Goal: Information Seeking & Learning: Learn about a topic

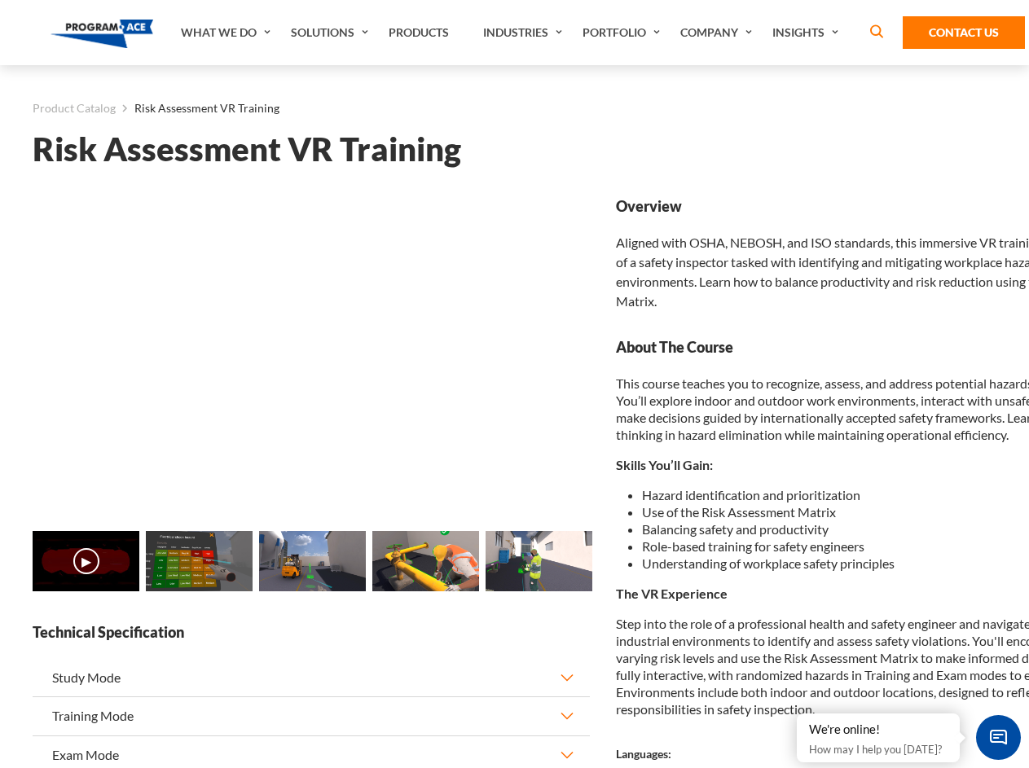
click at [332, 33] on link "Solutions" at bounding box center [332, 32] width 98 height 65
click at [0, 0] on div "AI & Computer Vision Solutions Computer Vision Quality Control AI tools for fas…" at bounding box center [0, 0] width 0 height 0
click at [0, 0] on div "AI & Computer Vision Solutions Virtual Training Solutions Virtual Tour Solution…" at bounding box center [0, 0] width 0 height 0
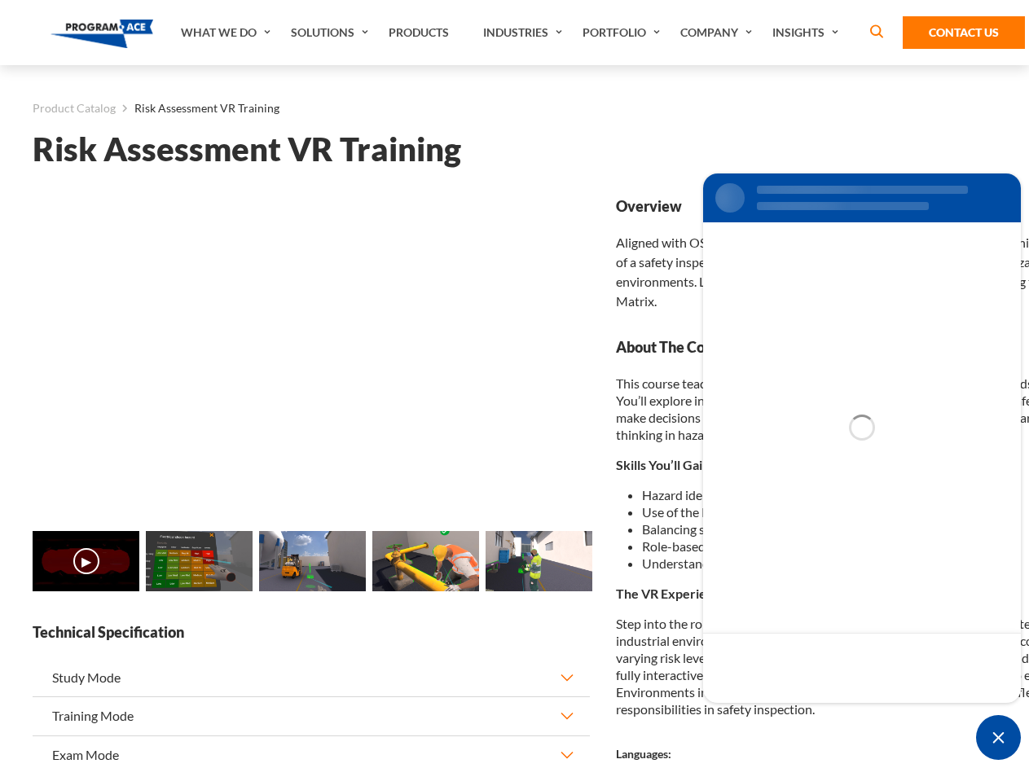
click at [0, 0] on div "AI & Computer Vision Solutions Virtual Training Solutions Virtual Tour Solution…" at bounding box center [0, 0] width 0 height 0
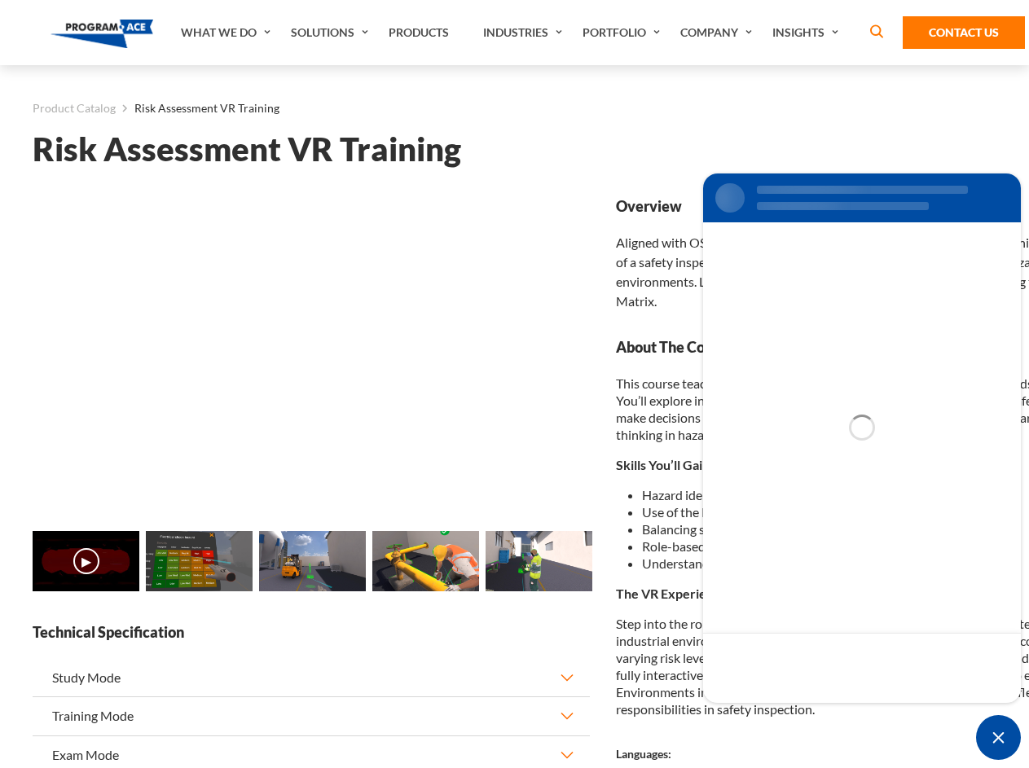
click at [0, 0] on div "AI & Computer Vision Solutions Virtual Training Solutions Virtual Tour Solution…" at bounding box center [0, 0] width 0 height 0
click at [0, 0] on div "AI & Computer Vision Solutions Computer Vision Quality Control AI tools for fas…" at bounding box center [0, 0] width 0 height 0
